Goal: Transaction & Acquisition: Purchase product/service

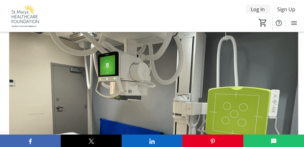
click at [256, 10] on span "Log In" at bounding box center [258, 9] width 14 height 7
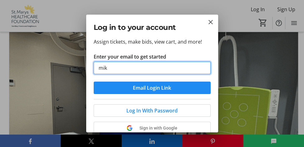
type input "[EMAIL_ADDRESS][DOMAIN_NAME]"
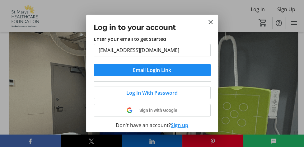
scroll to position [20, 0]
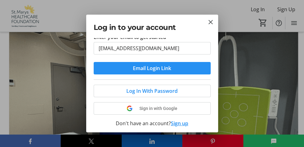
click at [122, 66] on span "submit" at bounding box center [152, 68] width 117 height 15
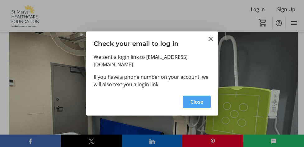
click at [193, 101] on span "Close" at bounding box center [196, 101] width 13 height 7
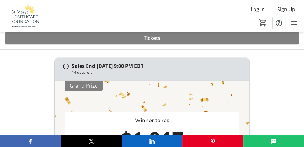
scroll to position [249, 0]
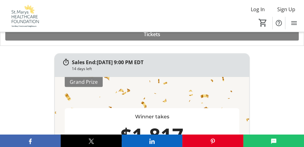
type input "1"
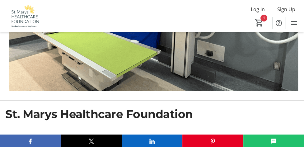
scroll to position [108, 0]
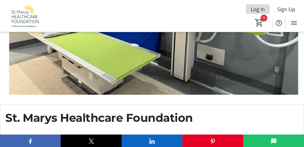
click at [260, 9] on span "Log In" at bounding box center [258, 9] width 14 height 7
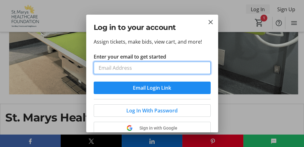
scroll to position [0, 0]
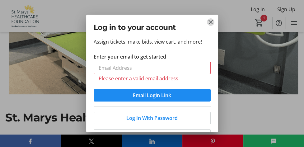
click at [211, 23] on mat-icon "Close" at bounding box center [210, 21] width 7 height 7
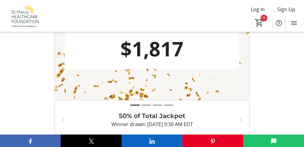
scroll to position [339, 0]
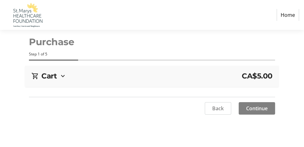
select select "CA"
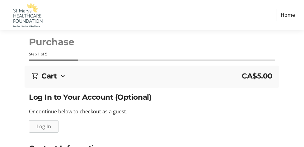
click at [45, 123] on span "Log In" at bounding box center [43, 126] width 15 height 7
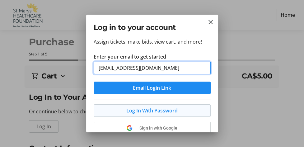
type input "[EMAIL_ADDRESS][DOMAIN_NAME]"
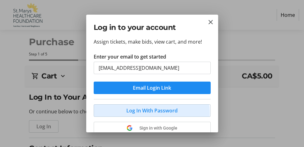
click at [151, 113] on span "Log In With Password" at bounding box center [151, 110] width 51 height 7
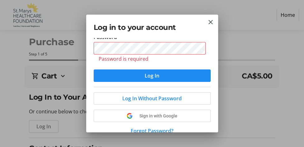
scroll to position [49, 0]
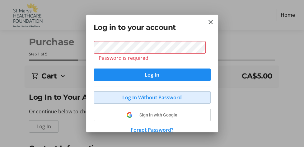
click at [166, 95] on span "Log In Without Password" at bounding box center [151, 97] width 59 height 7
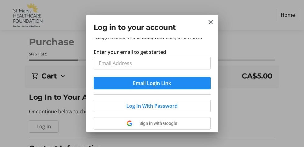
scroll to position [0, 0]
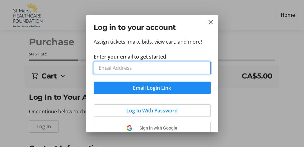
click at [157, 68] on input "Enter your email to get started" at bounding box center [152, 68] width 117 height 12
type input "[EMAIL_ADDRESS][DOMAIN_NAME]"
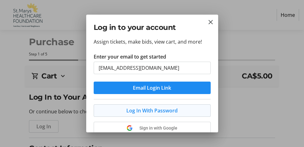
click at [178, 110] on span at bounding box center [152, 110] width 116 height 15
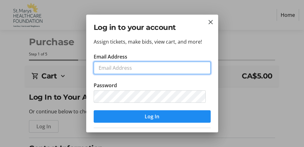
click at [153, 64] on input "Email Address" at bounding box center [152, 68] width 117 height 12
click at [141, 69] on input "Email Address" at bounding box center [152, 68] width 117 height 12
click at [138, 68] on input "Email Address" at bounding box center [152, 68] width 117 height 12
type input "[EMAIL_ADDRESS][DOMAIN_NAME]"
click at [194, 70] on input "[EMAIL_ADDRESS][DOMAIN_NAME]" at bounding box center [152, 68] width 117 height 12
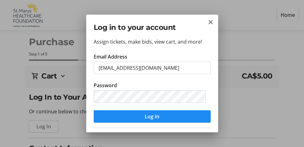
click at [184, 51] on div "Assign tickets, make bids, view cart, and more! Email Address [EMAIL_ADDRESS][D…" at bounding box center [152, 85] width 132 height 94
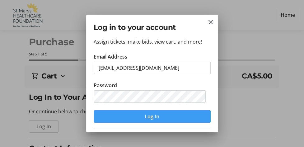
click at [162, 114] on span "submit" at bounding box center [152, 116] width 117 height 15
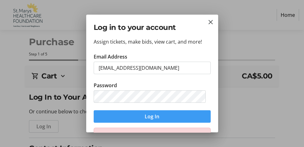
click at [158, 115] on span "submit" at bounding box center [152, 116] width 117 height 15
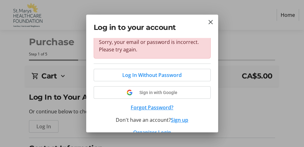
scroll to position [101, 0]
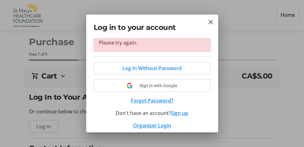
click at [163, 97] on button "Forgot Password?" at bounding box center [152, 100] width 117 height 7
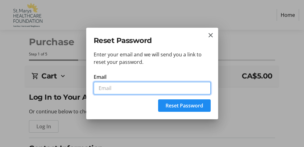
click at [148, 86] on input "Email" at bounding box center [152, 88] width 117 height 12
click at [182, 87] on input "[EMAIL_ADDRESS][DOMAIN_NAME]" at bounding box center [152, 88] width 117 height 12
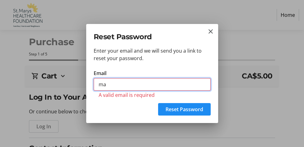
type input "m"
click at [161, 87] on input "Email" at bounding box center [152, 84] width 117 height 12
type input "m"
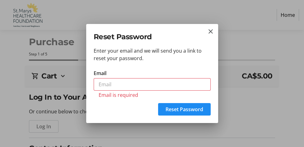
click at [145, 38] on h2 "Reset Password" at bounding box center [152, 36] width 117 height 11
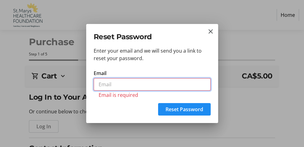
click at [133, 84] on input "Email" at bounding box center [152, 84] width 117 height 12
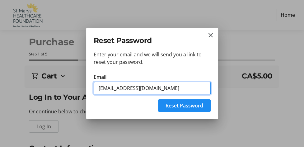
click at [173, 89] on input "[EMAIL_ADDRESS][DOMAIN_NAME]" at bounding box center [152, 88] width 117 height 12
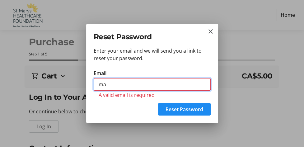
type input "m"
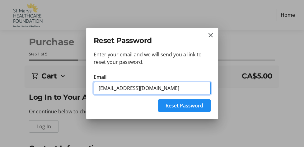
type input "[EMAIL_ADDRESS][DOMAIN_NAME]"
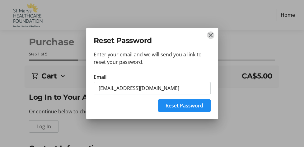
click at [209, 35] on mat-icon "Close" at bounding box center [210, 34] width 7 height 7
